Goal: Task Accomplishment & Management: Complete application form

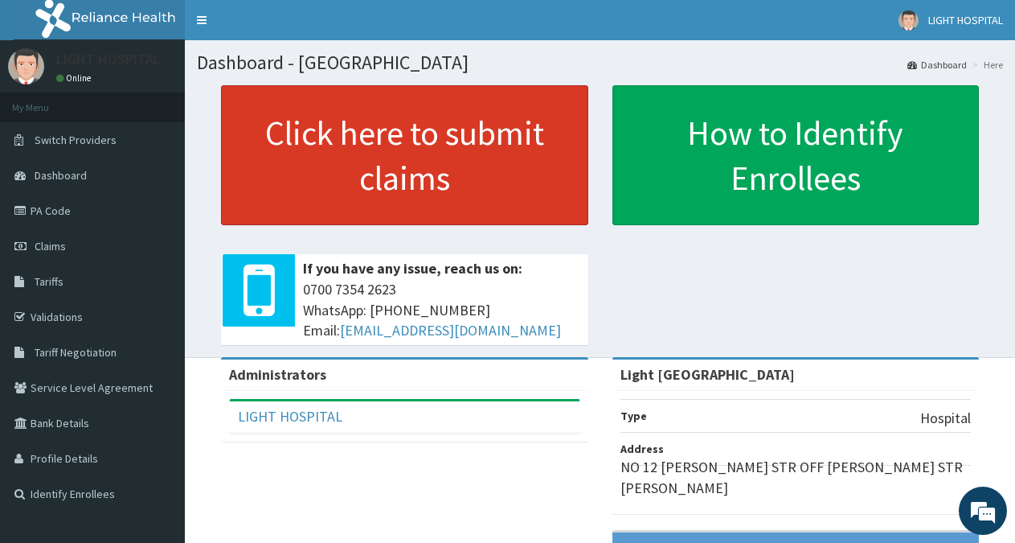
click at [315, 141] on link "Click here to submit claims" at bounding box center [404, 155] width 367 height 140
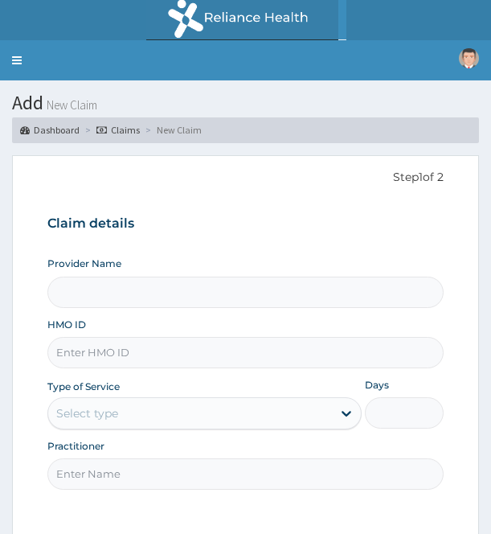
type input "Light [GEOGRAPHIC_DATA]"
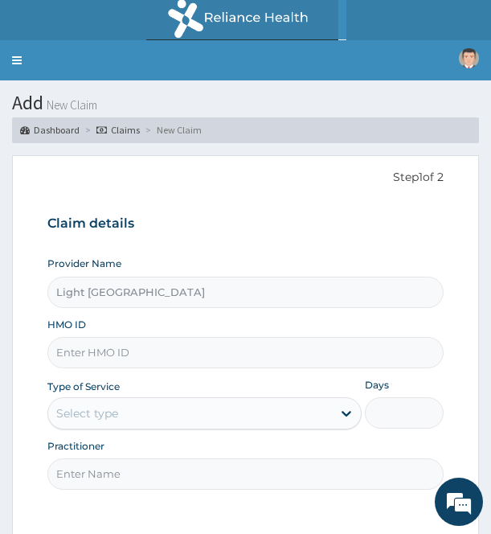
click at [89, 353] on input "HMO ID" at bounding box center [245, 352] width 396 height 31
type input "PGC/10160/A"
click at [183, 414] on div "Select type" at bounding box center [190, 413] width 284 height 26
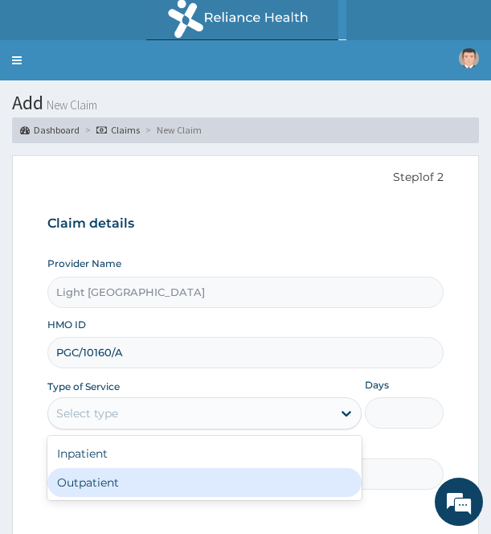
click at [150, 483] on div "Outpatient" at bounding box center [204, 482] width 314 height 29
type input "1"
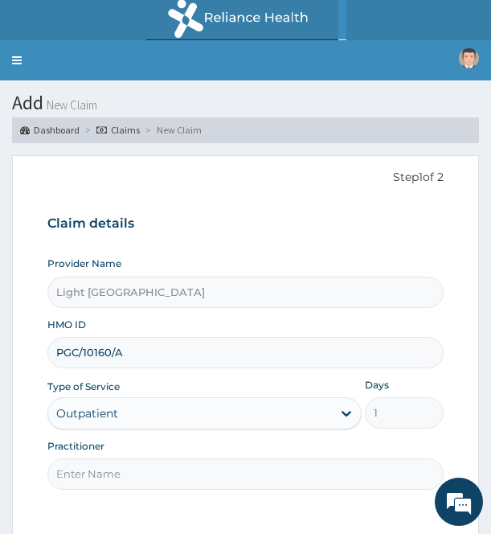
click at [85, 481] on input "Practitioner" at bounding box center [245, 473] width 396 height 31
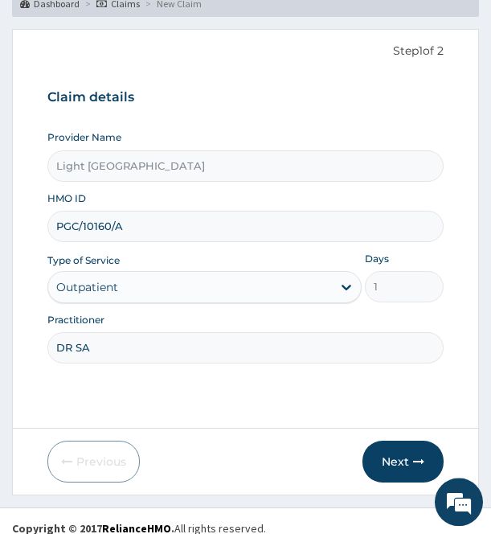
scroll to position [141, 0]
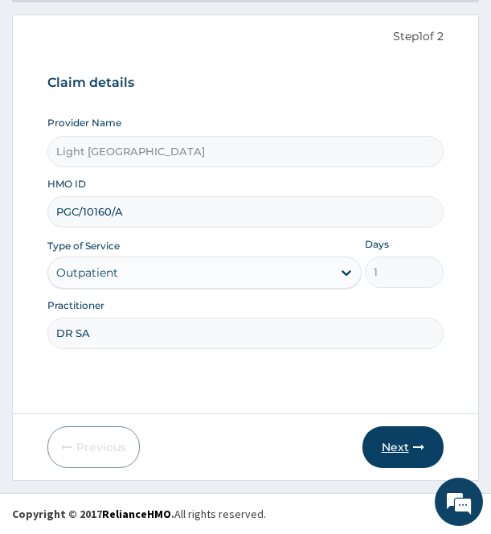
type input "DR SA"
click at [393, 440] on button "Next" at bounding box center [403, 447] width 81 height 42
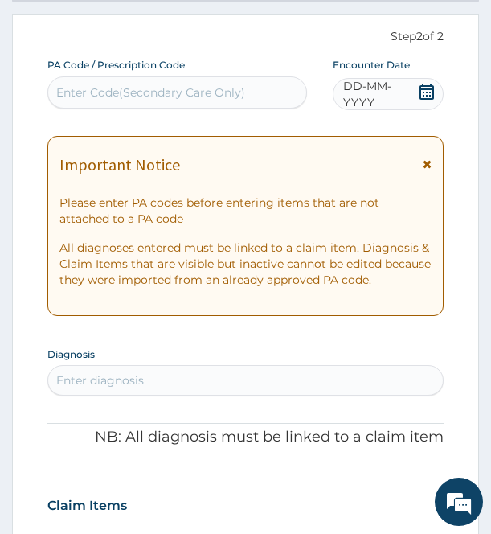
click at [422, 91] on icon at bounding box center [427, 92] width 16 height 16
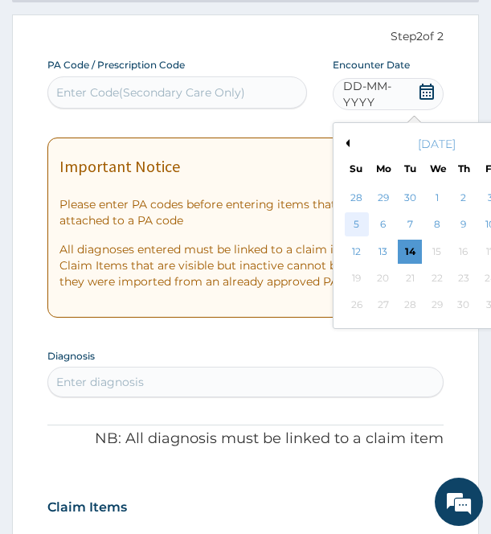
click at [355, 222] on div "5" at bounding box center [356, 225] width 24 height 24
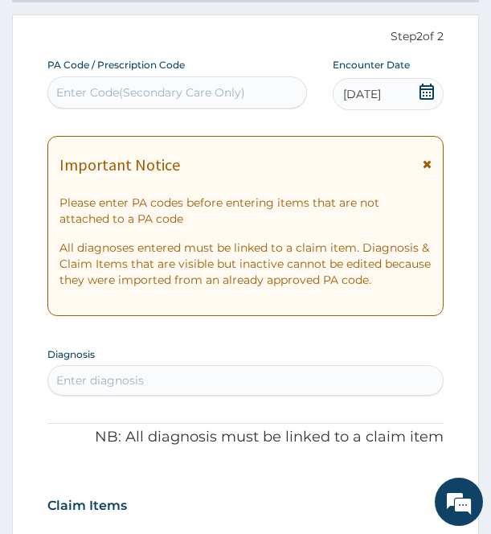
click at [204, 380] on div "Enter diagnosis" at bounding box center [245, 380] width 394 height 26
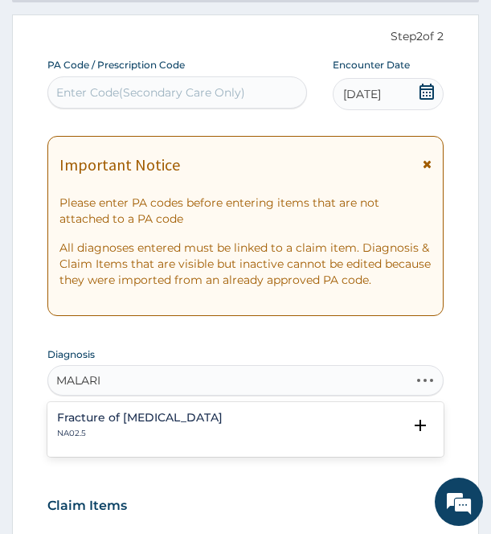
type input "[MEDICAL_DATA]"
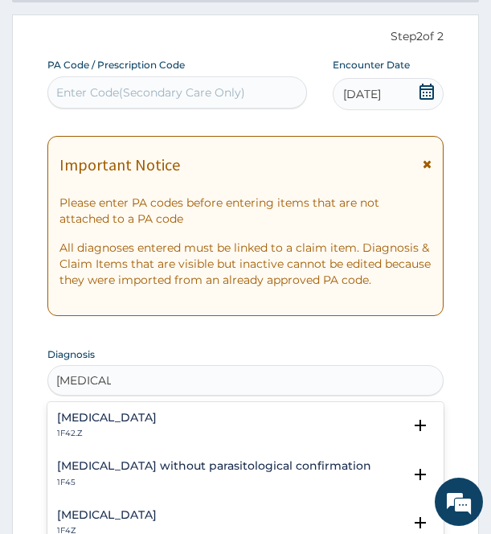
click at [157, 421] on h4 "[MEDICAL_DATA]" at bounding box center [107, 418] width 100 height 12
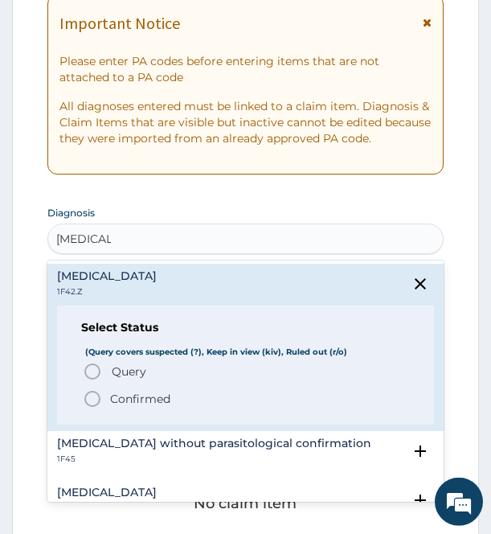
scroll to position [305, 0]
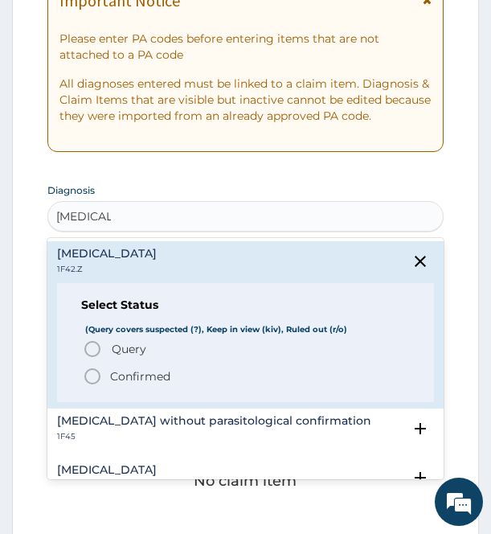
click at [185, 377] on span "Confirmed" at bounding box center [246, 376] width 326 height 19
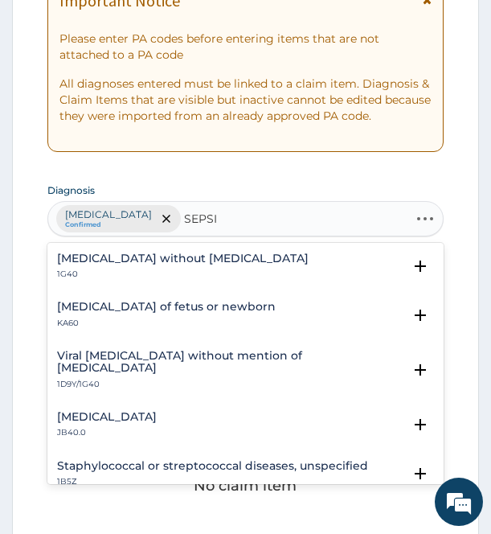
type input "[MEDICAL_DATA]"
click at [177, 267] on div "[MEDICAL_DATA] without [MEDICAL_DATA] 1G40" at bounding box center [183, 266] width 252 height 28
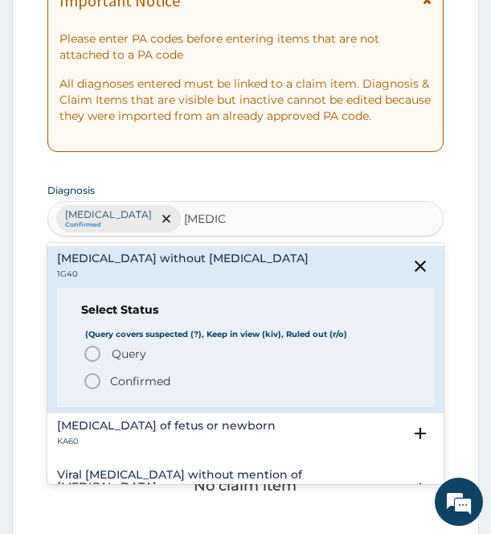
click at [154, 379] on p "Confirmed" at bounding box center [140, 381] width 60 height 16
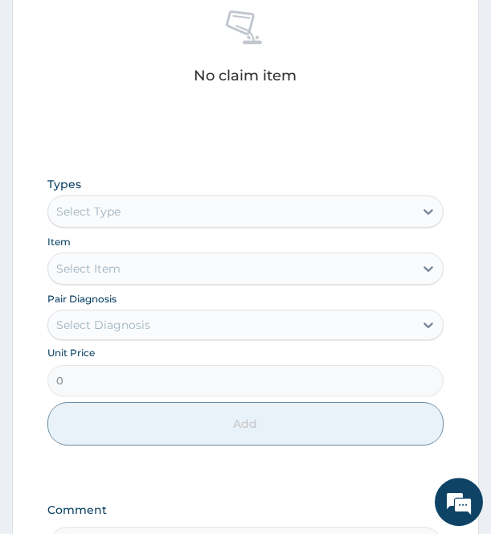
scroll to position [756, 0]
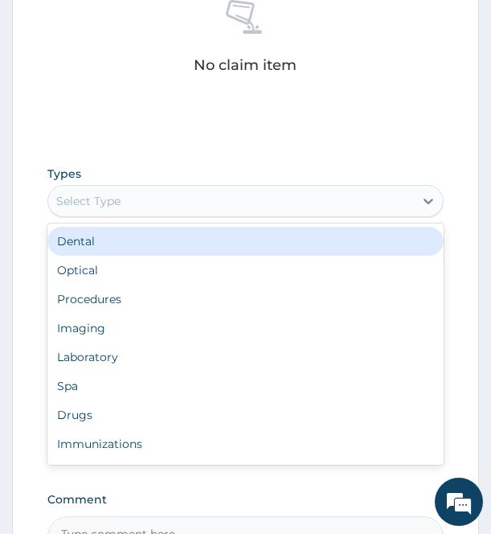
click at [240, 195] on div "Select Type" at bounding box center [230, 201] width 365 height 26
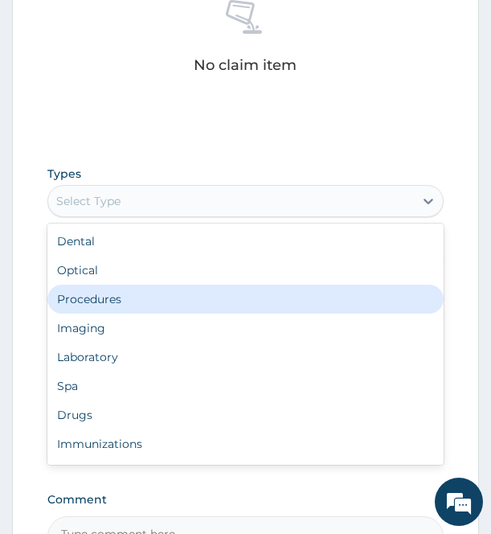
click at [159, 299] on div "Procedures" at bounding box center [245, 299] width 396 height 29
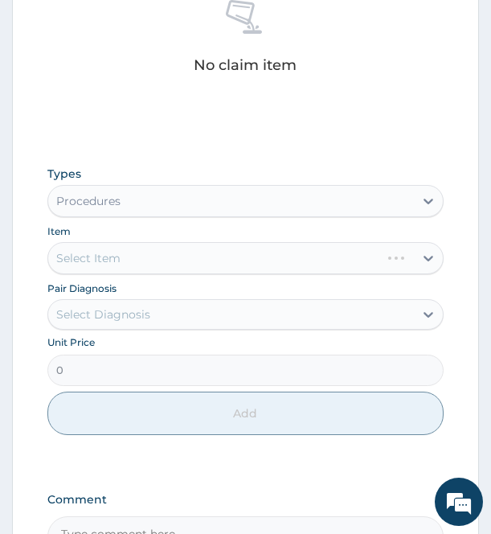
click at [146, 257] on div "Select Item" at bounding box center [245, 258] width 396 height 32
click at [146, 257] on div "Select Item" at bounding box center [230, 258] width 365 height 26
click at [181, 256] on div "Select Item" at bounding box center [230, 258] width 365 height 26
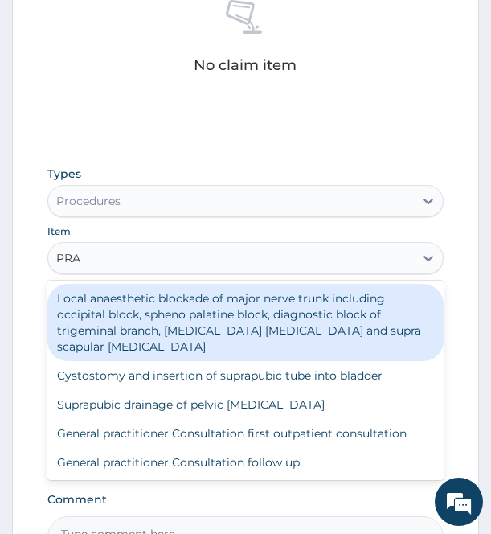
type input "PRAC"
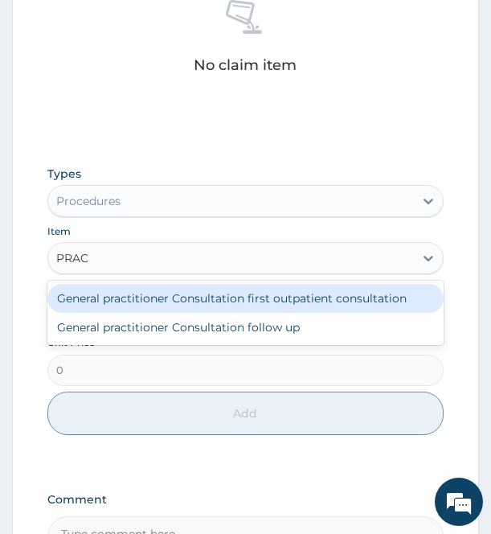
type input "3000"
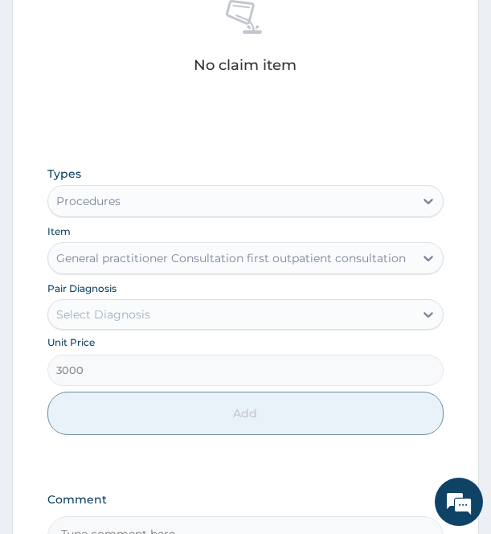
click at [187, 321] on div "Select Diagnosis" at bounding box center [230, 315] width 365 height 26
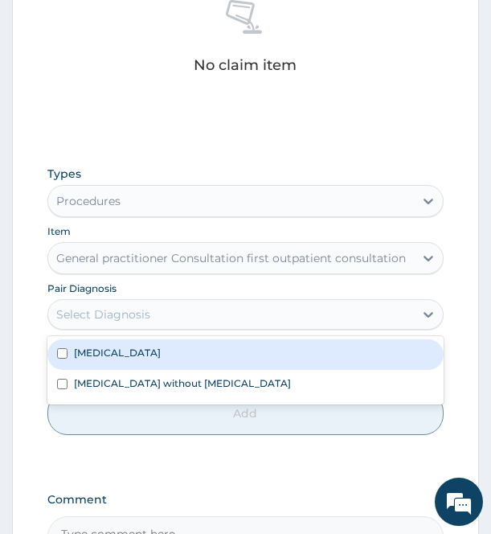
click at [168, 360] on div "[MEDICAL_DATA]" at bounding box center [245, 354] width 396 height 31
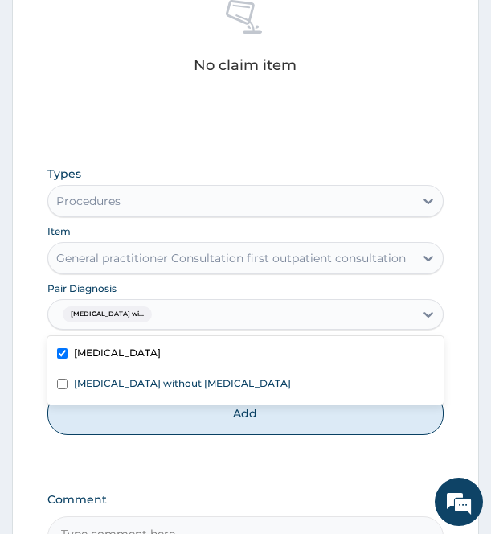
checkbox input "true"
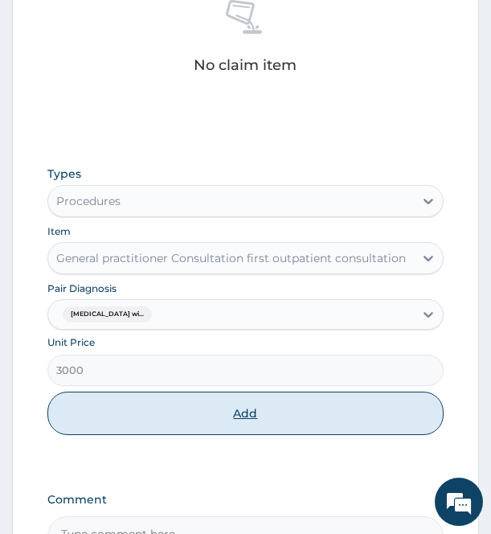
click at [168, 419] on button "Add" at bounding box center [245, 413] width 396 height 43
type input "0"
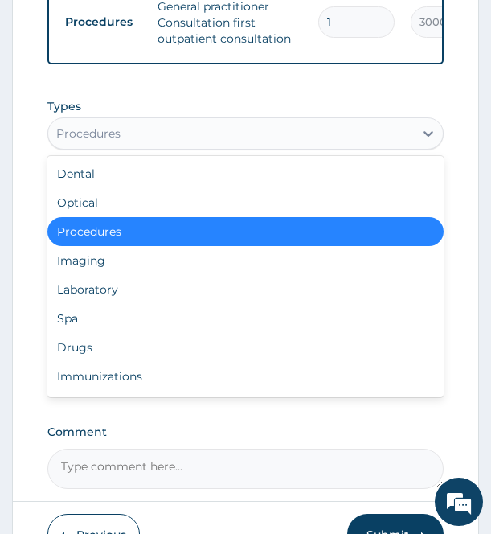
click at [139, 138] on div "Procedures" at bounding box center [230, 134] width 365 height 26
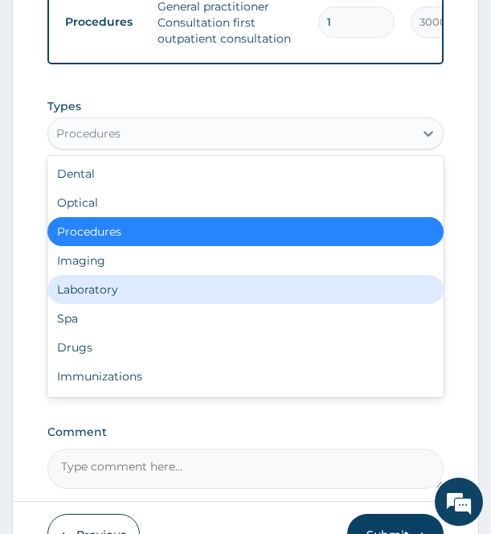
click at [98, 301] on div "Laboratory" at bounding box center [245, 289] width 396 height 29
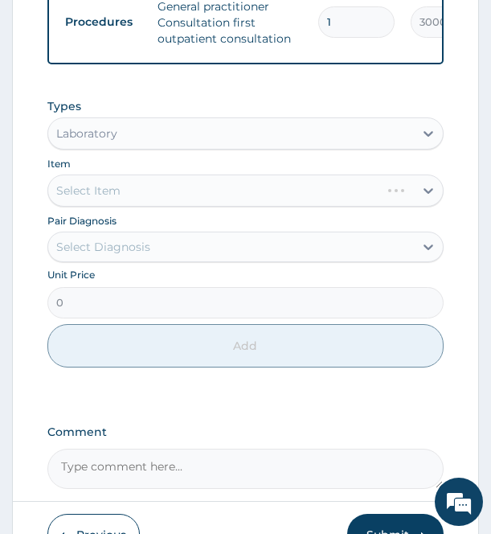
click at [150, 199] on div "Select Item" at bounding box center [245, 190] width 396 height 32
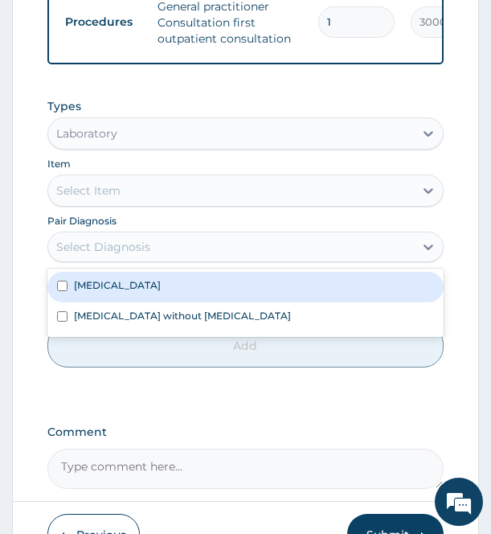
click at [143, 255] on div "Select Diagnosis" at bounding box center [103, 247] width 94 height 16
click at [131, 292] on label "[MEDICAL_DATA]" at bounding box center [117, 285] width 87 height 14
checkbox input "true"
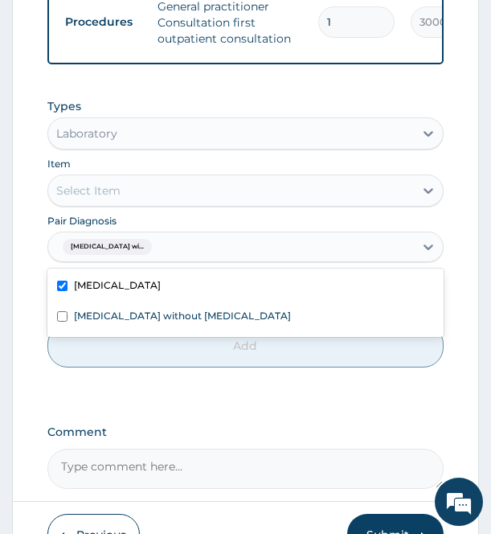
click at [117, 199] on div "Select Item" at bounding box center [88, 191] width 64 height 16
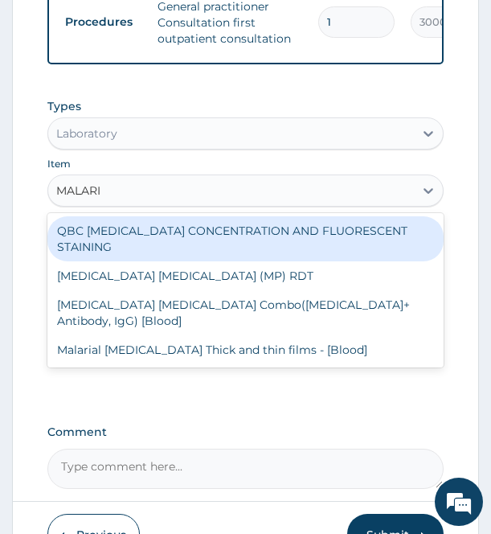
type input "[MEDICAL_DATA]"
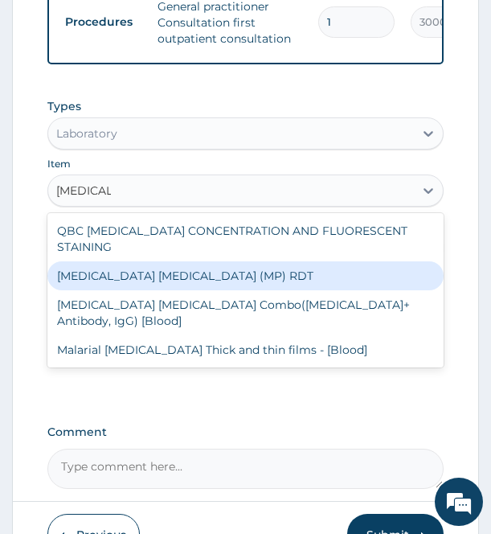
click at [142, 273] on div "[MEDICAL_DATA] [MEDICAL_DATA] (MP) RDT" at bounding box center [245, 275] width 396 height 29
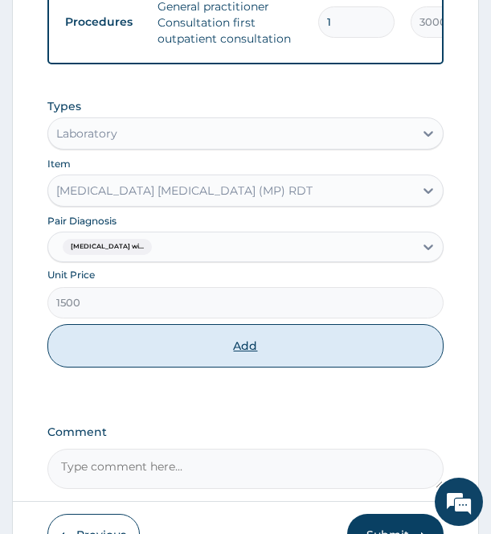
click at [198, 367] on button "Add" at bounding box center [245, 345] width 396 height 43
type input "0"
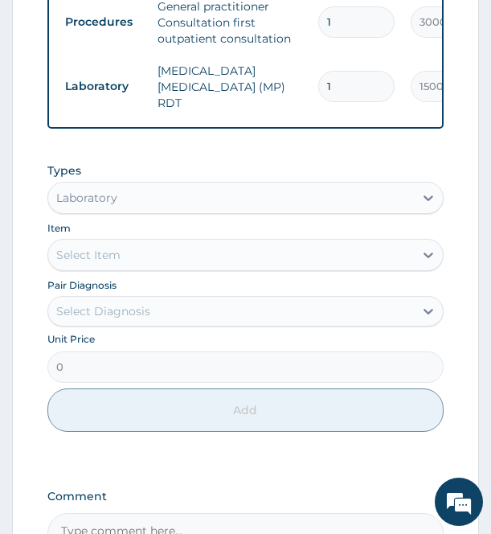
click at [154, 262] on div "Select Item" at bounding box center [230, 255] width 365 height 26
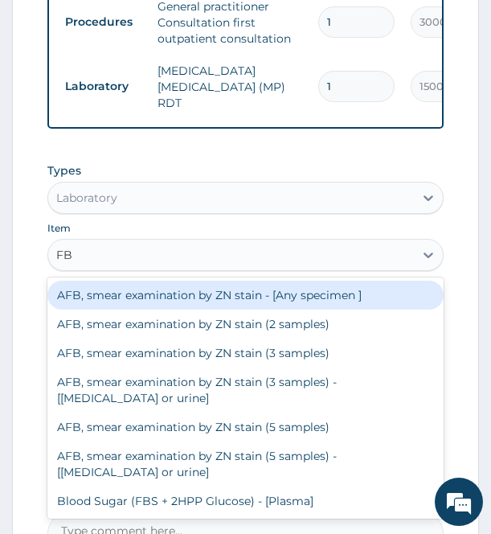
type input "FBC"
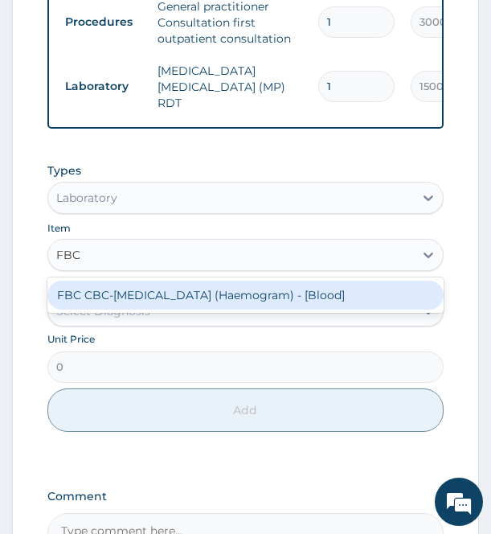
click at [150, 301] on div "FBC CBC-[MEDICAL_DATA] (Haemogram) - [Blood]" at bounding box center [245, 295] width 396 height 29
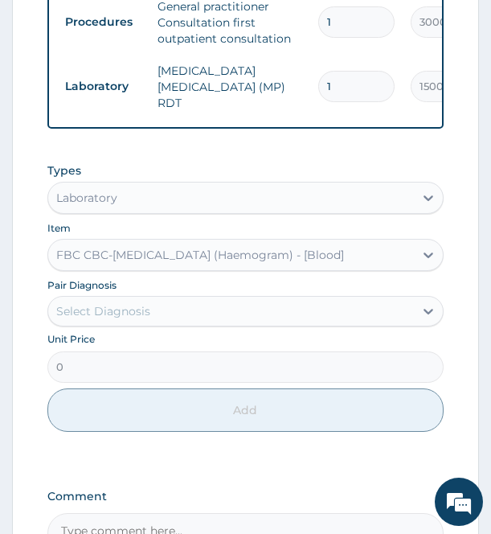
type input "3000"
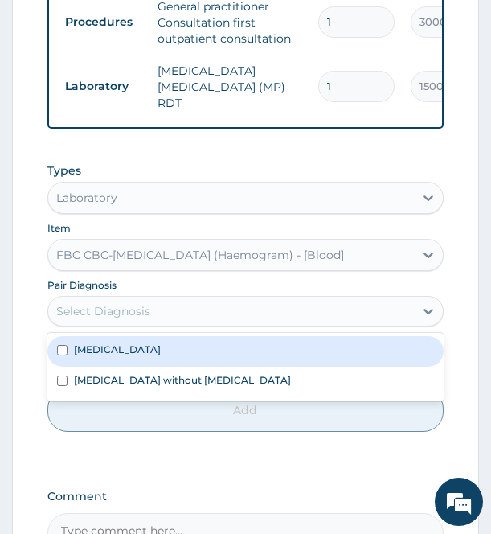
click at [146, 314] on div "Select Diagnosis" at bounding box center [103, 311] width 94 height 16
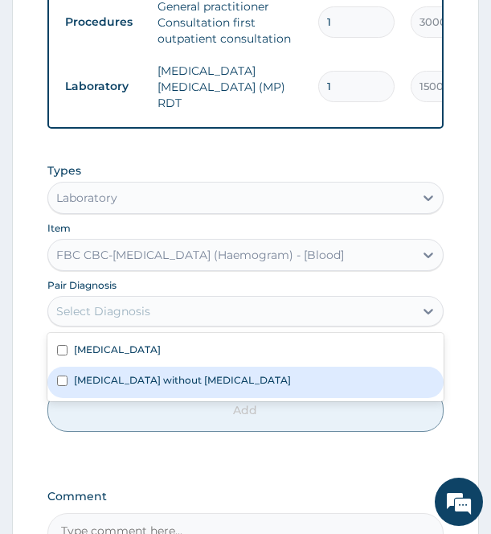
click at [135, 378] on label "[MEDICAL_DATA] without [MEDICAL_DATA]" at bounding box center [182, 380] width 217 height 14
checkbox input "true"
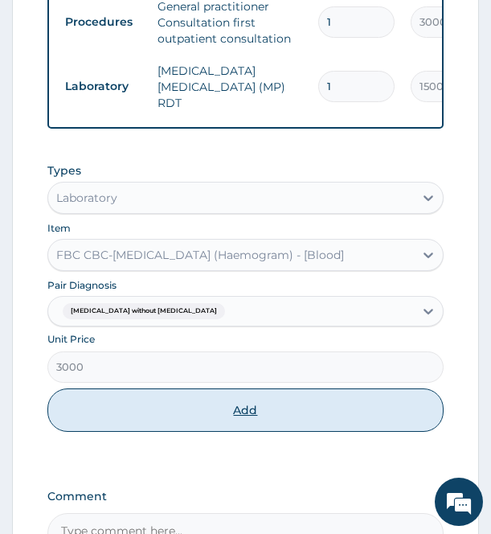
click at [147, 423] on button "Add" at bounding box center [245, 409] width 396 height 43
type input "0"
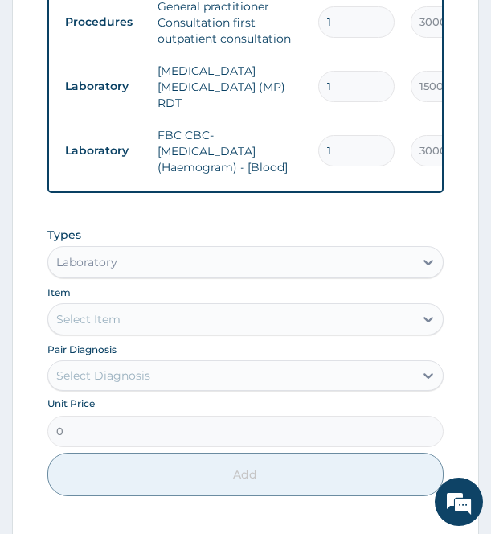
scroll to position [976, 0]
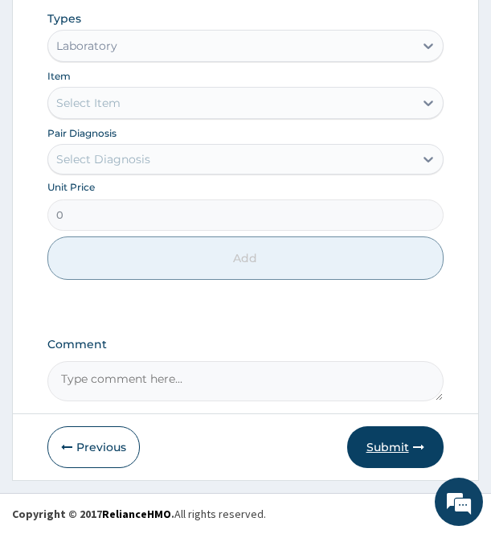
click at [390, 441] on button "Submit" at bounding box center [395, 447] width 96 height 42
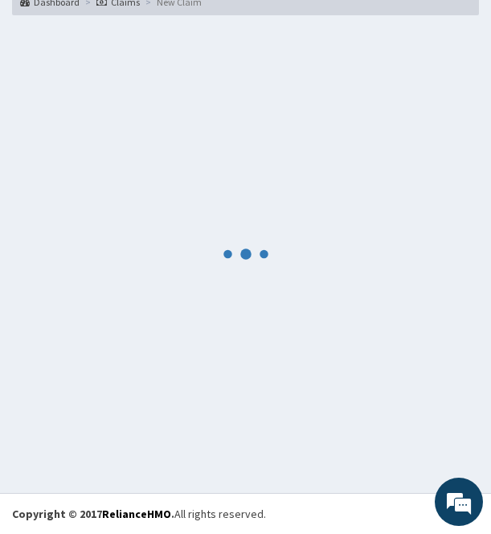
scroll to position [128, 0]
